Goal: Use online tool/utility: Use online tool/utility

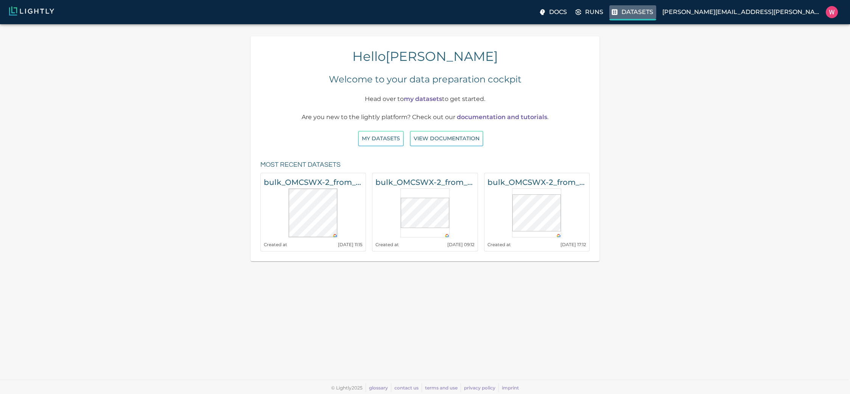
click at [656, 17] on label "Datasets" at bounding box center [632, 12] width 47 height 15
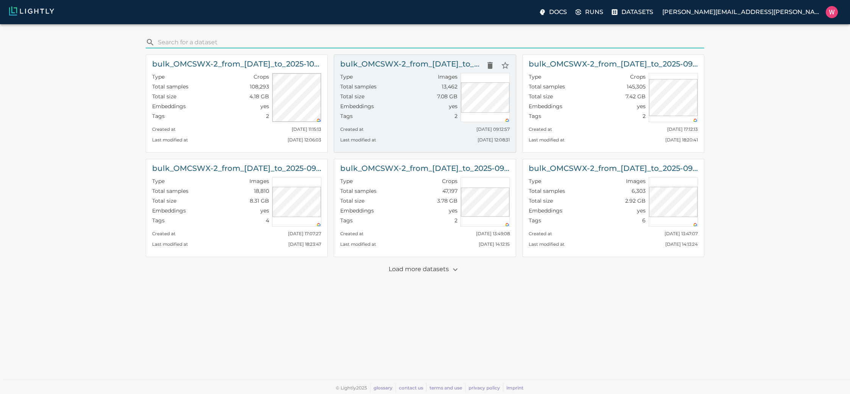
click at [403, 95] on div "Total size 7.08 GB" at bounding box center [398, 98] width 117 height 10
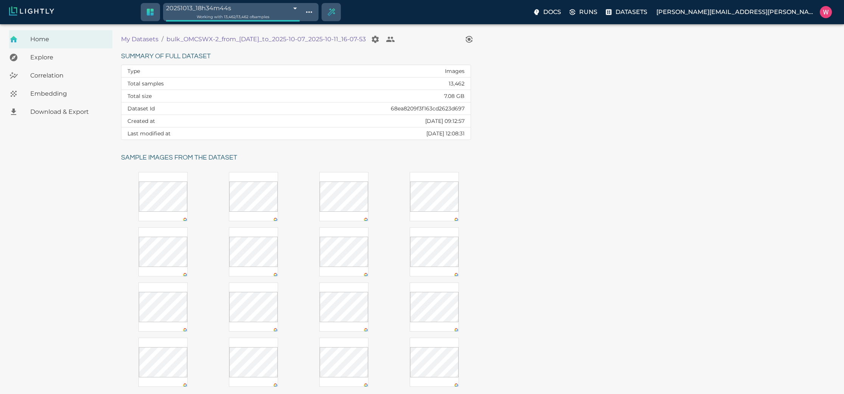
click at [51, 92] on span "Embedding" at bounding box center [68, 93] width 76 height 9
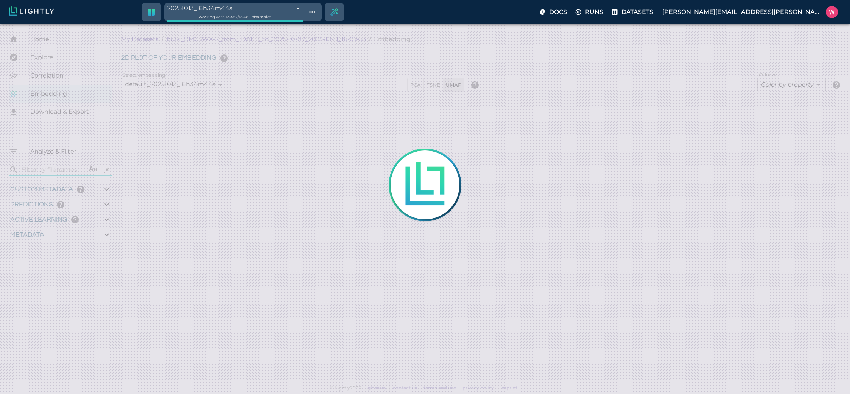
type input "1759785164.70836"
type input "1759795999.24836"
type input "0.999"
type input "0.996"
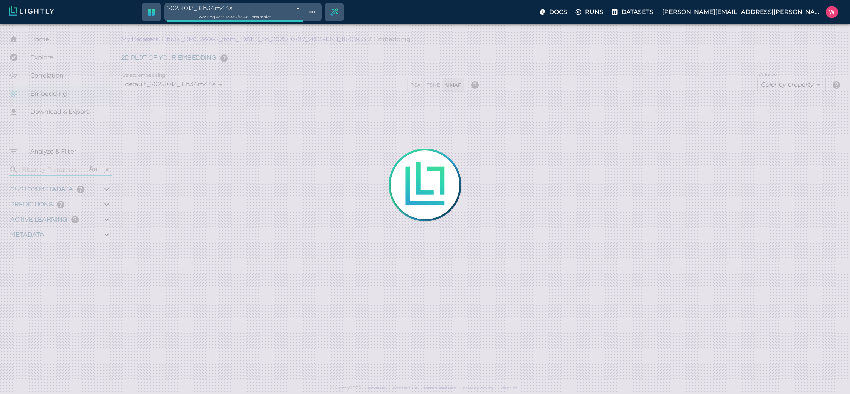
type input "0.996"
type input "1.38815653324127"
type input "5.32515653324127"
type input "5.14563846588135"
type input "25.3226384658813"
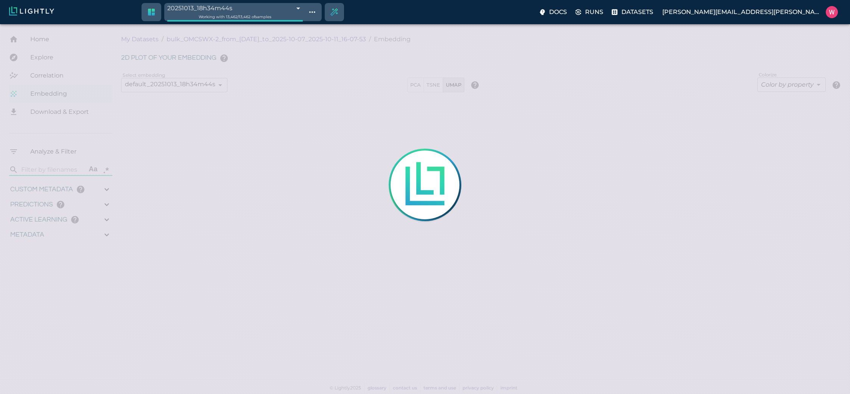
type input "1759785164.70836"
type input "1759795999.24836"
type input "0.999"
type input "0.996"
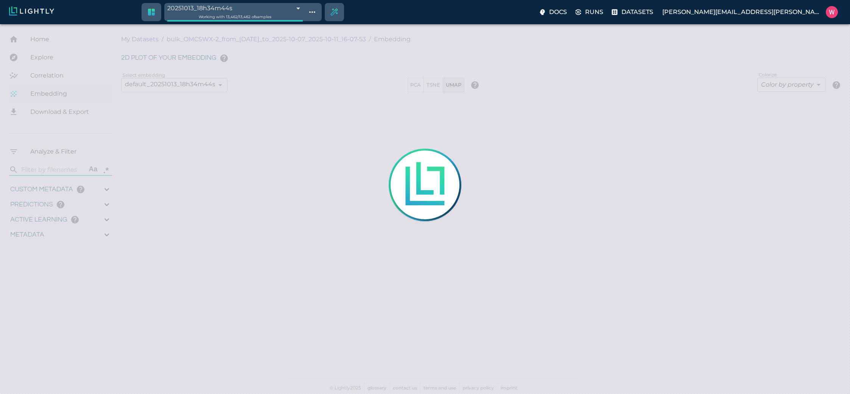
type input "0.996"
type input "1.38815653324127"
type input "5.32515653324127"
type input "5.14563846588135"
type input "25.3226384658813"
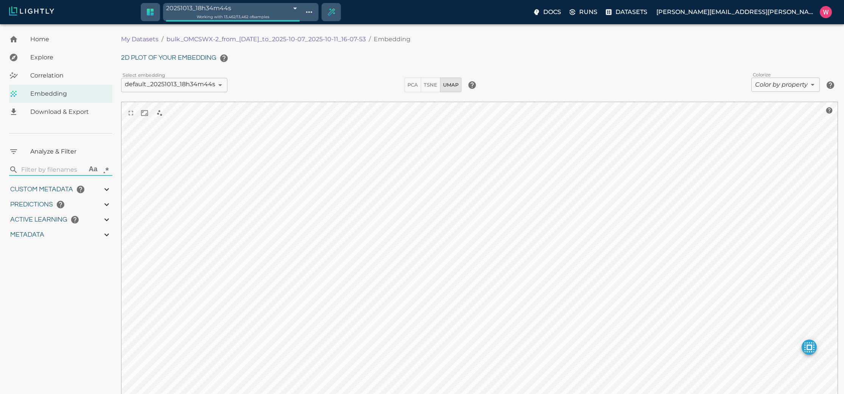
type input "1759785164.70836"
type input "1759795999.24836"
type input "0.999"
type input "0.996"
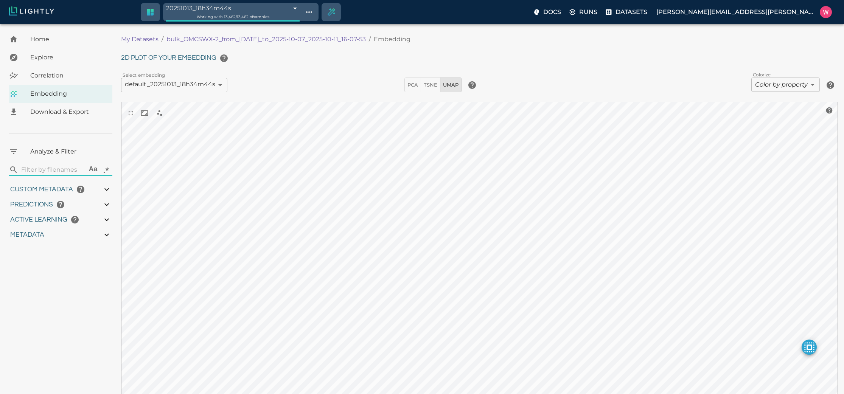
type input "0.996"
type input "1.38815653324127"
type input "5.32515653324127"
type input "5.14563846588135"
type input "25.3226384658813"
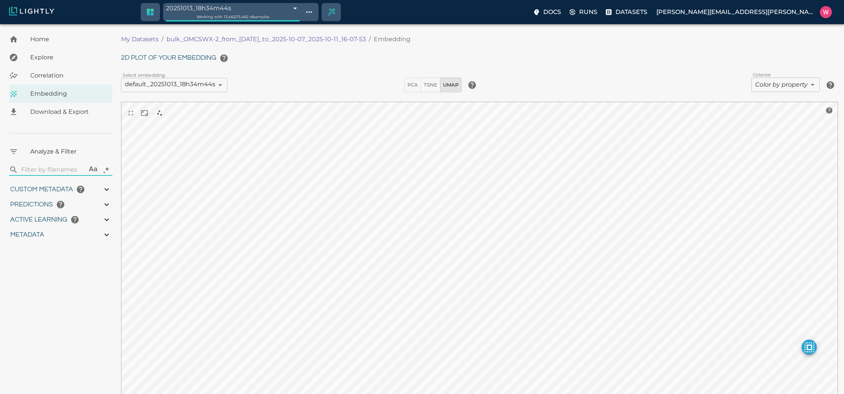
type input "9007199254740991"
type input "1759785164.70836"
type input "1759795999.24836"
type input "0.999"
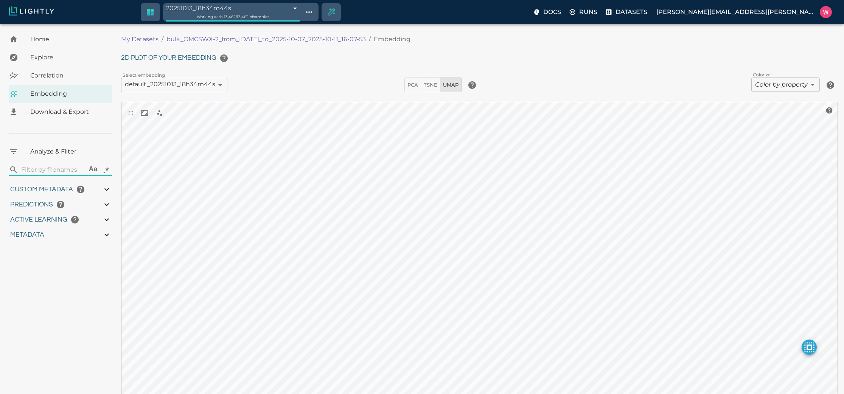
type input "0.999"
type input "0.996"
type input "1.38815653324127"
type input "5.32515653324127"
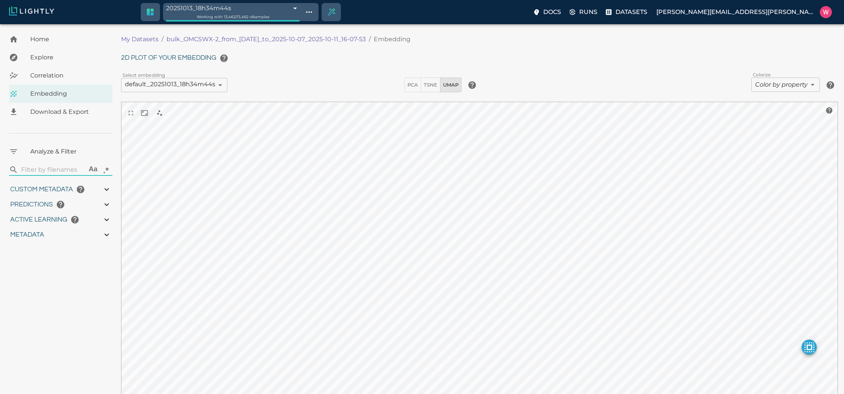
type input "5.14563846588135"
type input "25.3226384658813"
type input "1759785164.70836"
type input "1759795999.24836"
type input "0.999"
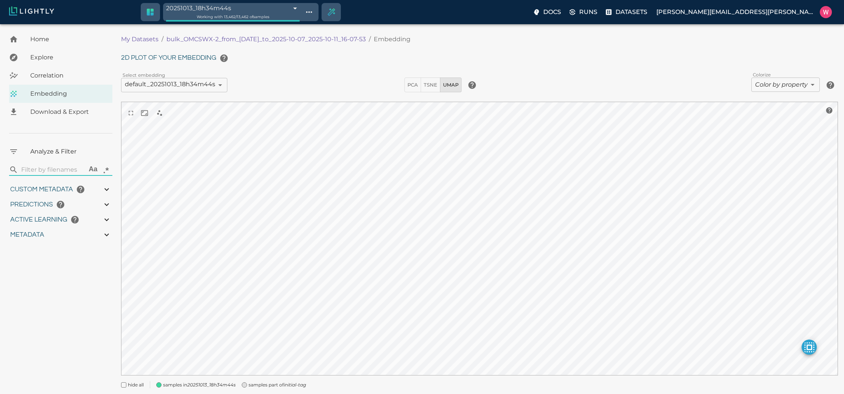
type input "0.999"
type input "0.996"
type input "1.38815653324127"
type input "5.32515653324127"
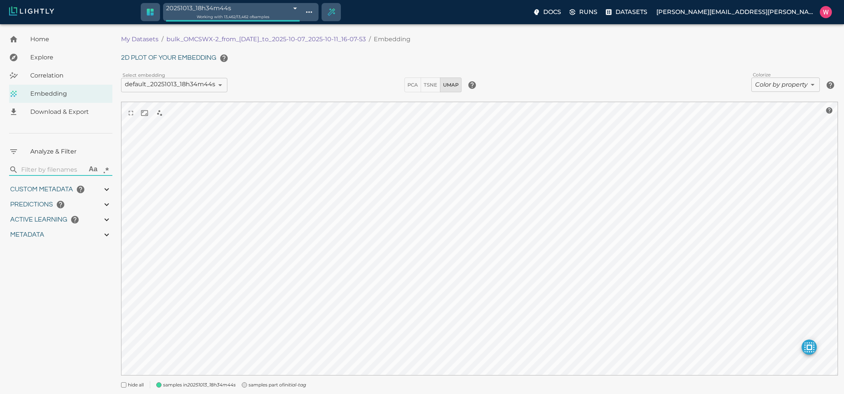
type input "5.14563846588135"
type input "25.3226384658813"
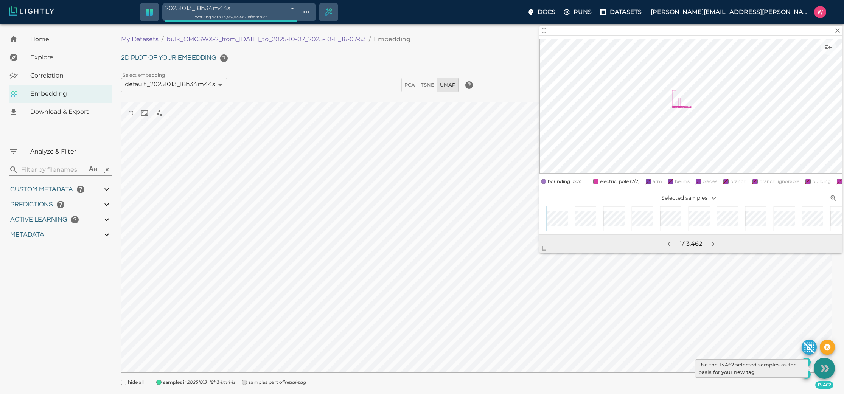
click at [819, 368] on icon "Use the 13,462 selected samples as the basis for your new tag" at bounding box center [824, 368] width 13 height 13
type input "1759785164.70836"
type input "1759795999.24836"
type input "0.999"
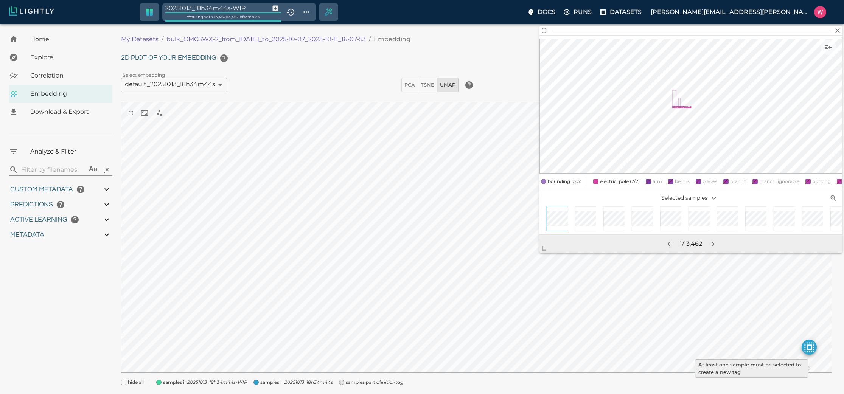
type input "0.996"
type input "1.38815653324127"
type input "5.32515653324127"
type input "5.14563846588135"
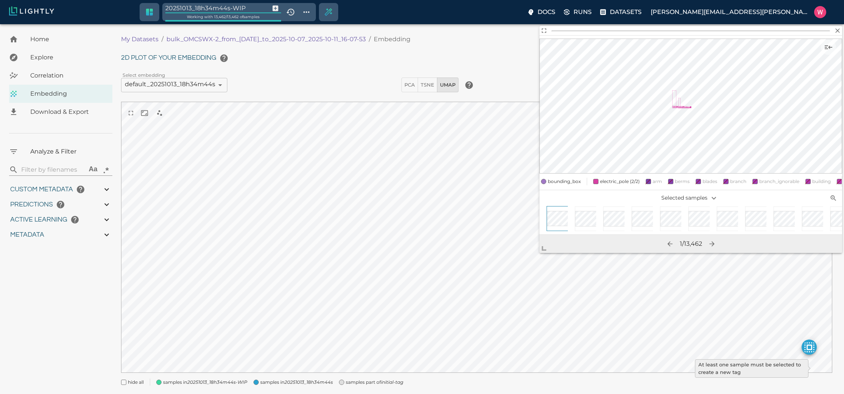
type input "25.3226384658813"
type input "9007199254740991"
type input "1759785164.70836"
type input "1759795999.24836"
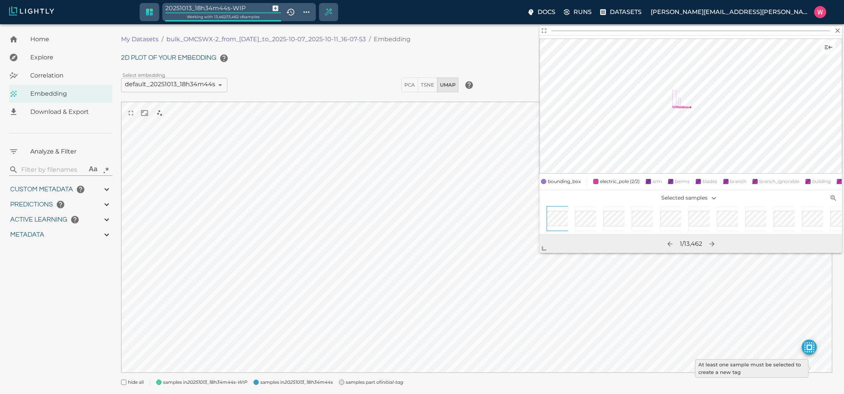
type input "0.999"
type input "0.996"
type input "1.38815653324127"
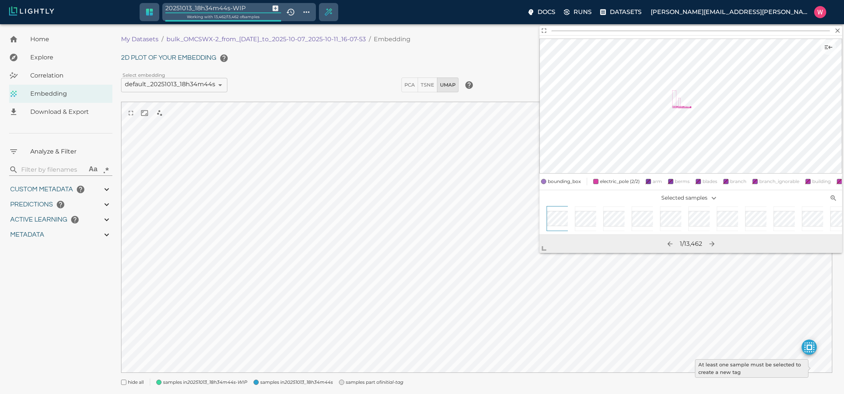
type input "5.32515653324127"
type input "5.14563846588135"
type input "25.3226384658813"
type input "9007199254740991"
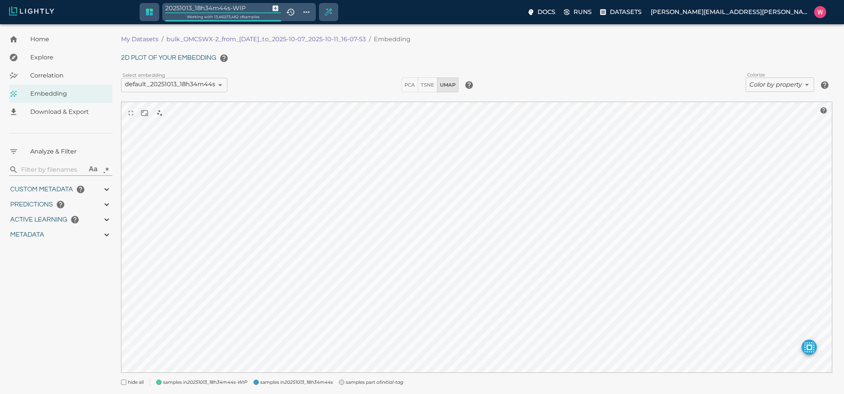
type input "1759785164.70836"
type input "1759795999.24836"
type input "0.999"
type input "0.996"
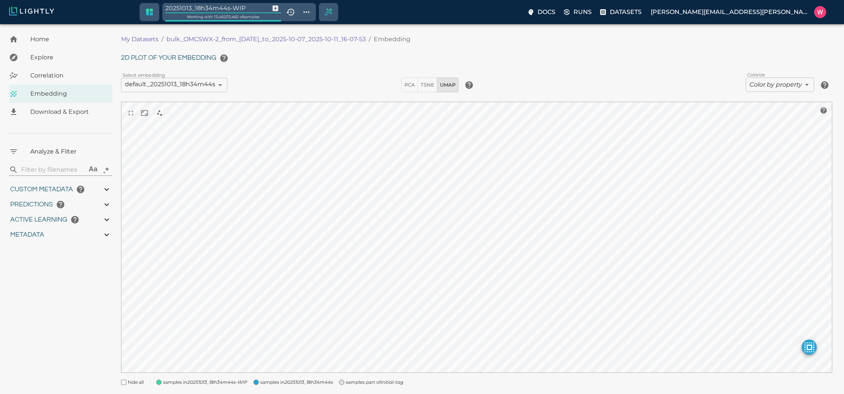
type input "0.996"
type input "1.38815653324127"
type input "5.32515653324127"
type input "5.14563846588135"
type input "25.3226384658813"
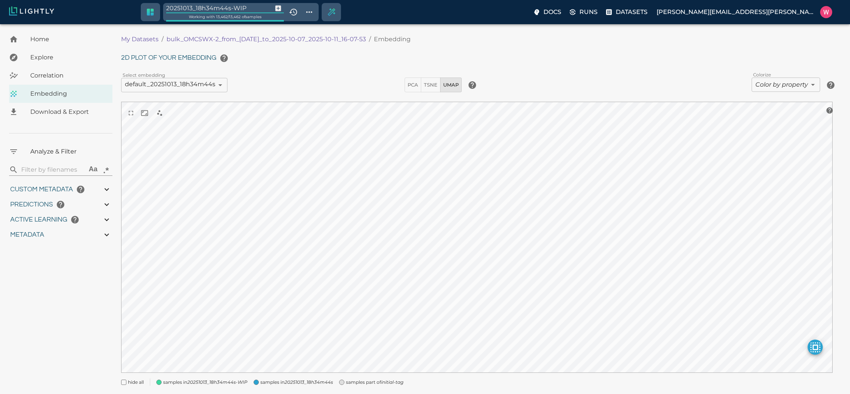
type input "1759785164.70836"
type input "1759795999.24836"
type input "0.999"
type input "0.996"
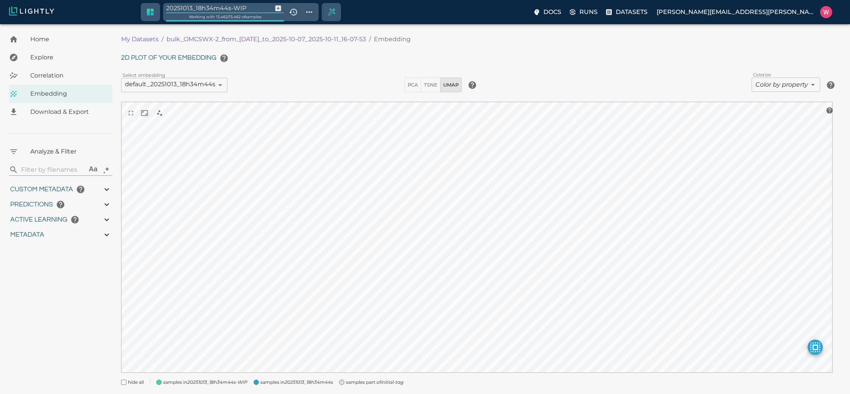
type input "0.996"
type input "1.38815653324127"
type input "5.32515653324127"
type input "5.14563846588135"
type input "25.3226384658813"
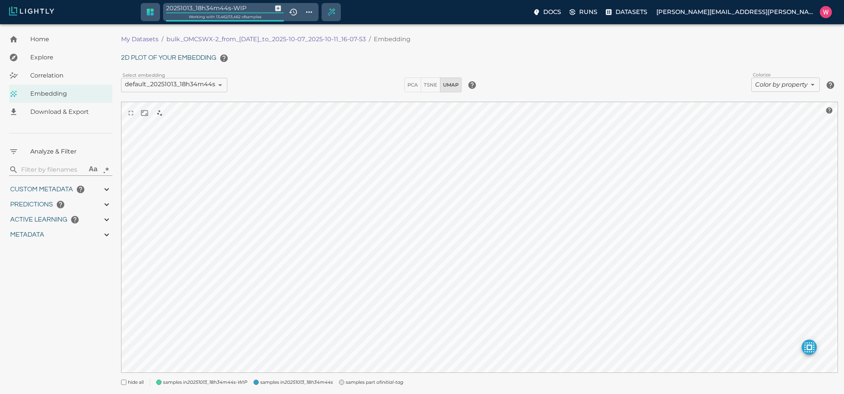
click at [252, 5] on input "20251013_18h34m44s-WIP" at bounding box center [217, 8] width 103 height 10
type input "target"
type input "1759785164.70836"
type input "1759795999.24836"
type input "0.999"
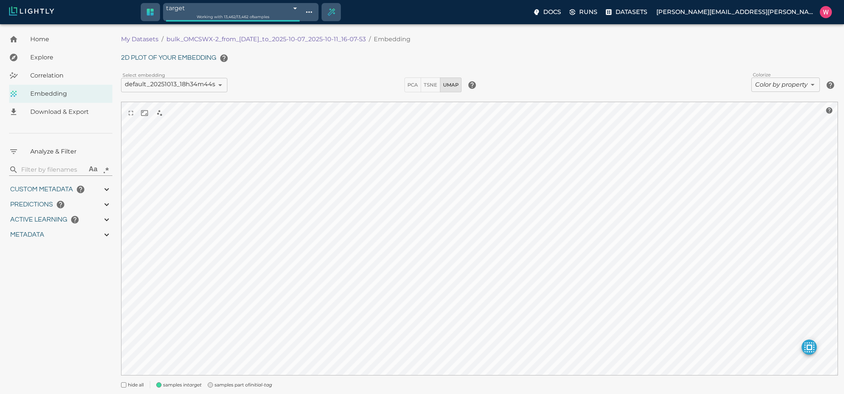
type input "0.999"
type input "0.996"
type input "9007199254740991"
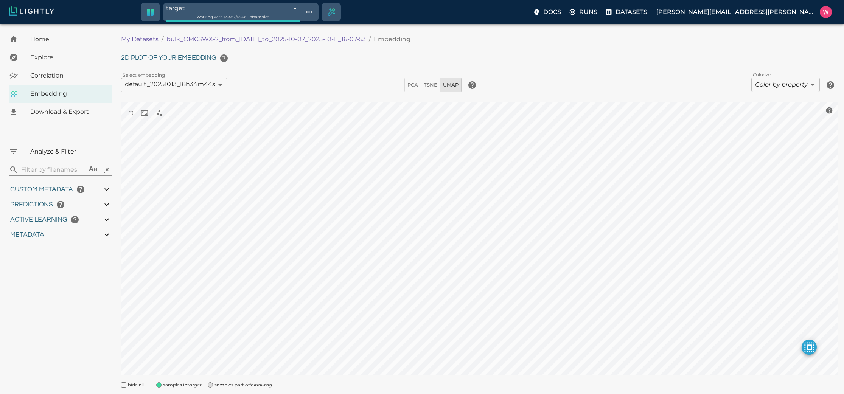
type input "1.38815653324127"
type input "5.32515653324127"
type input "5.14563846588135"
type input "25.3226384658813"
type input "1759785164.70836"
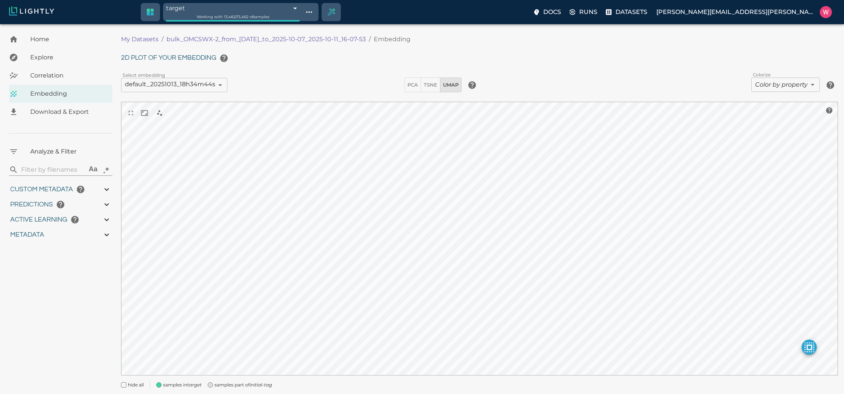
type input "1759795999.24836"
type input "0.999"
type input "0.996"
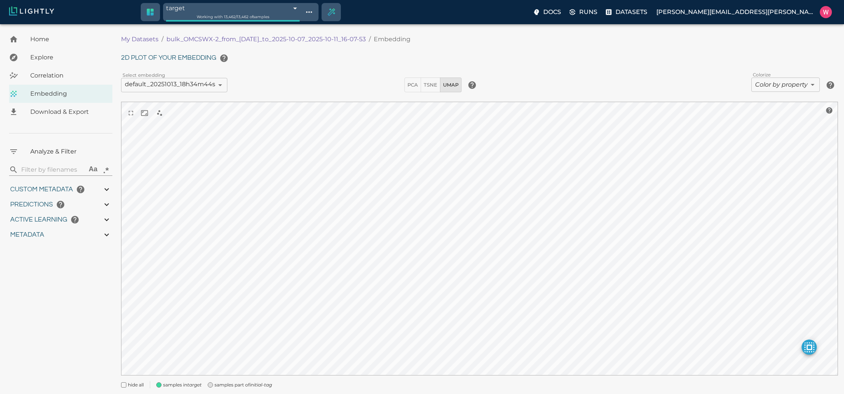
type input "9007199254740991"
type input "1.38815653324127"
type input "5.32515653324127"
type input "5.14563846588135"
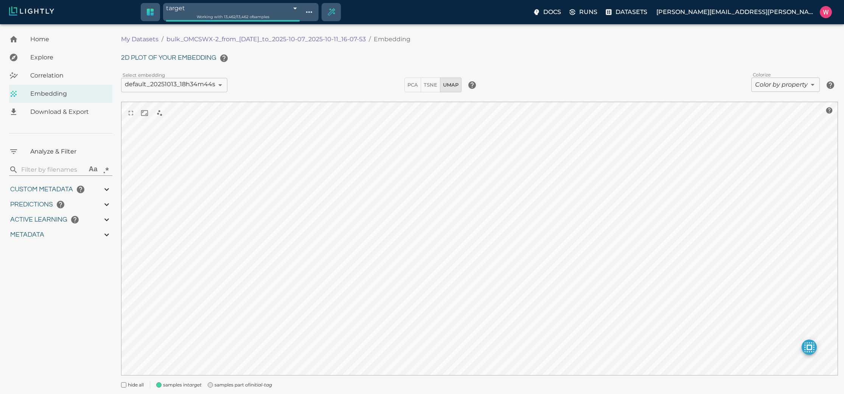
type input "25.3226384658813"
type input "1759785164.70836"
type input "1759795999.24836"
type input "0.999"
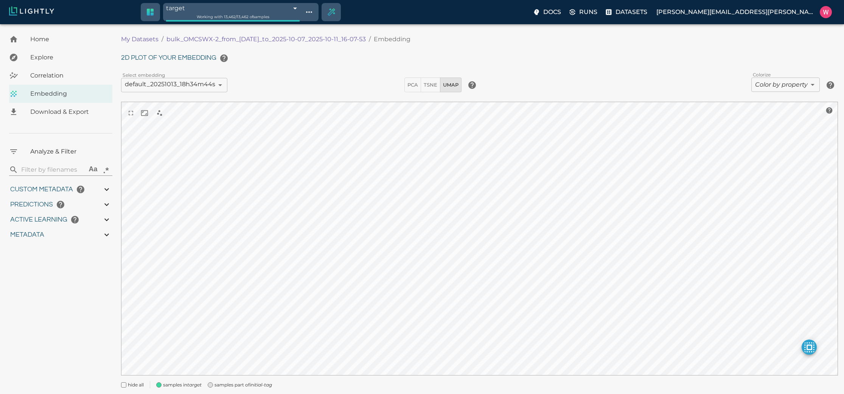
type input "0.996"
type input "9007199254740991"
type input "1.38815653324127"
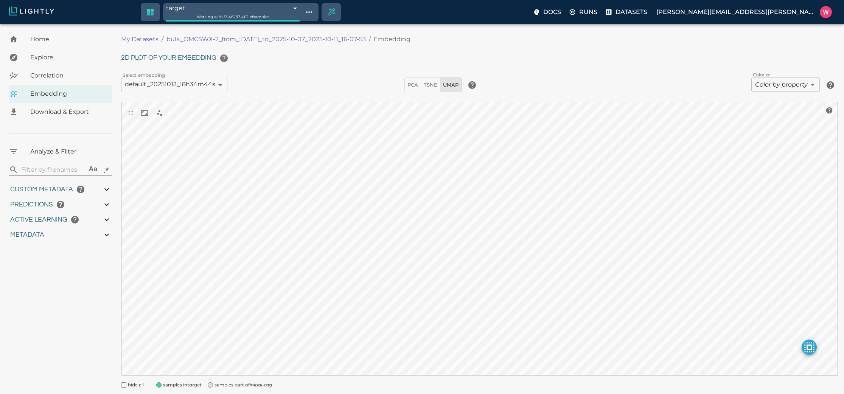
type input "5.32515653324127"
type input "5.14563846588135"
type input "25.3226384658813"
type input "1759785164.70836"
type input "1759795999.24836"
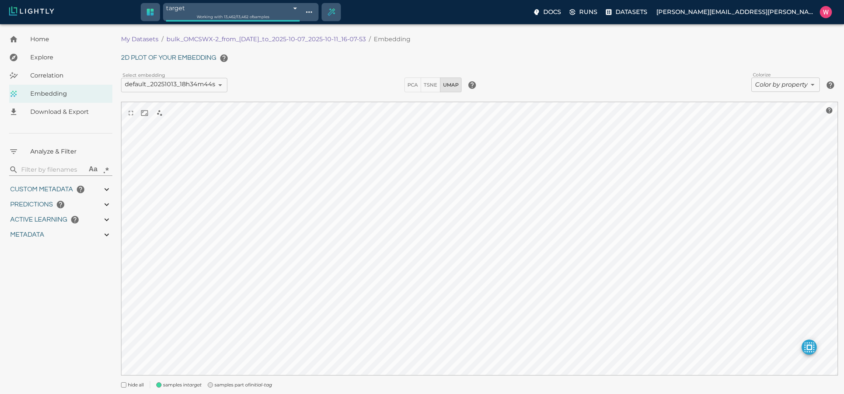
type input "0.999"
type input "0.996"
type input "1.38815653324127"
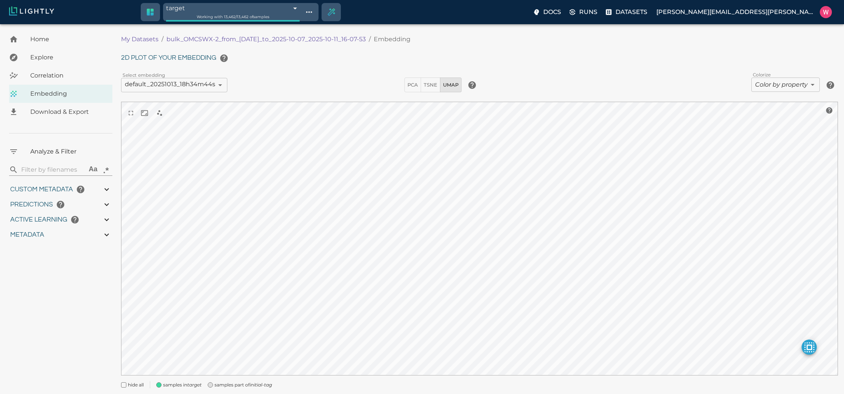
type input "5.32515653324127"
type input "5.14563846588135"
type input "25.3226384658813"
type input "1759785164.70836"
type input "1759795999.24836"
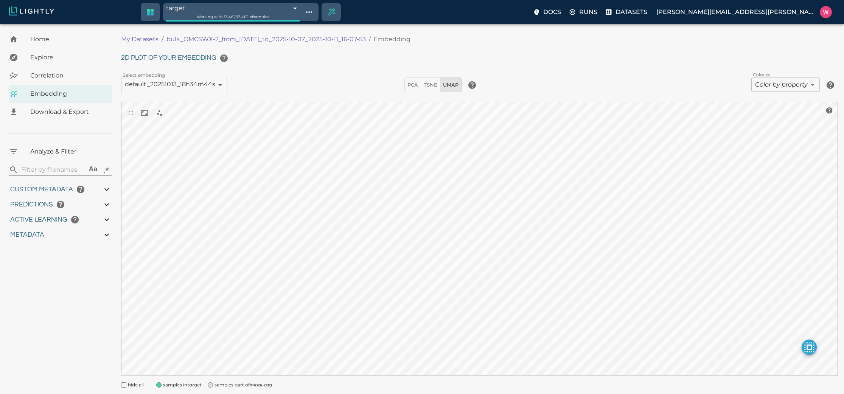
type input "0.999"
type input "0.996"
type input "1.38815653324127"
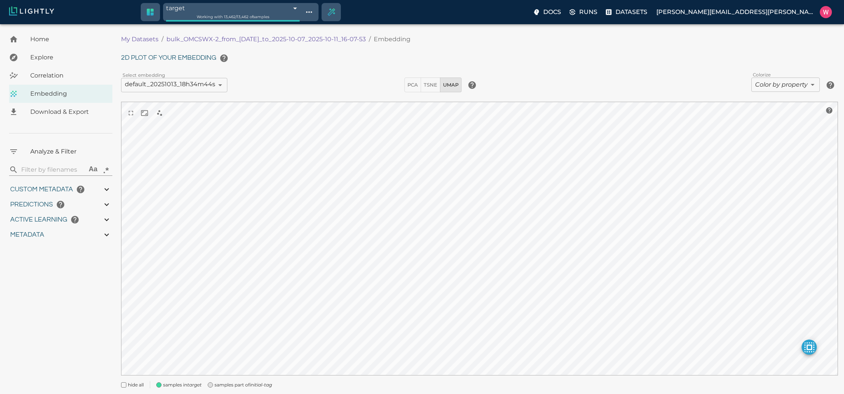
type input "5.32515653324127"
type input "5.14563846588135"
type input "25.3226384658813"
